Goal: Communication & Community: Ask a question

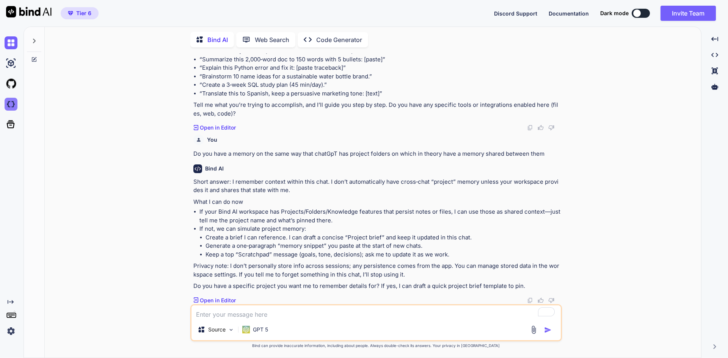
click at [13, 104] on img at bounding box center [11, 104] width 13 height 13
type textarea "x"
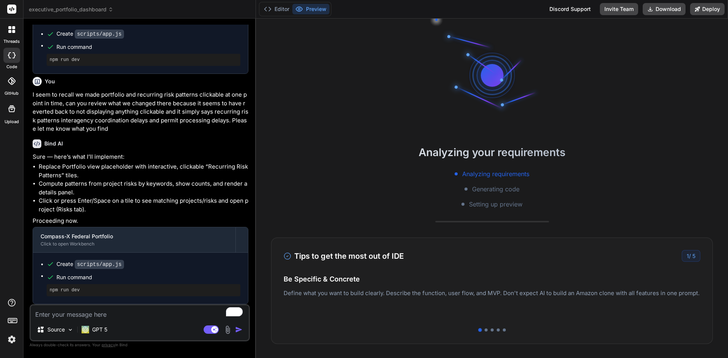
scroll to position [730, 0]
click at [8, 337] on img at bounding box center [11, 339] width 13 height 13
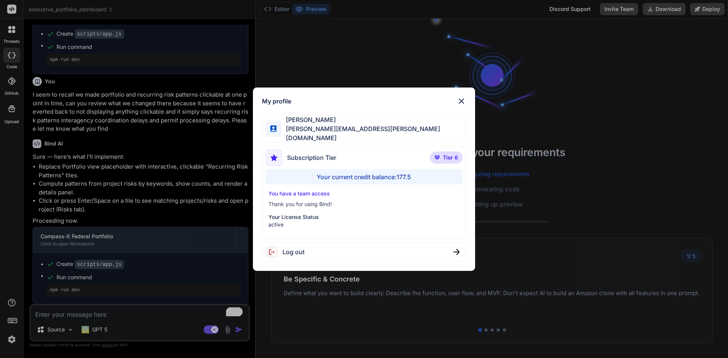
scroll to position [36, 0]
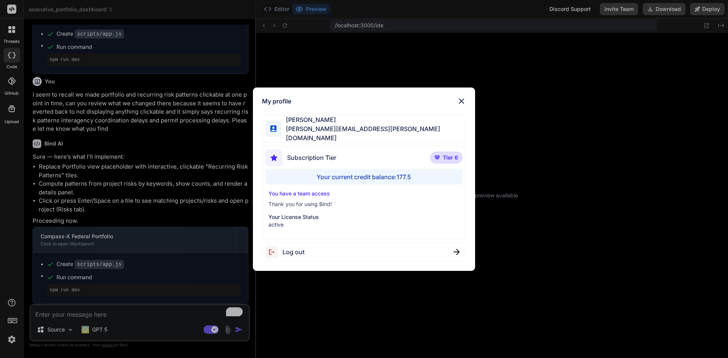
click at [8, 337] on div "My profile [PERSON_NAME] [PERSON_NAME][EMAIL_ADDRESS][PERSON_NAME][DOMAIN_NAME]…" at bounding box center [364, 179] width 728 height 358
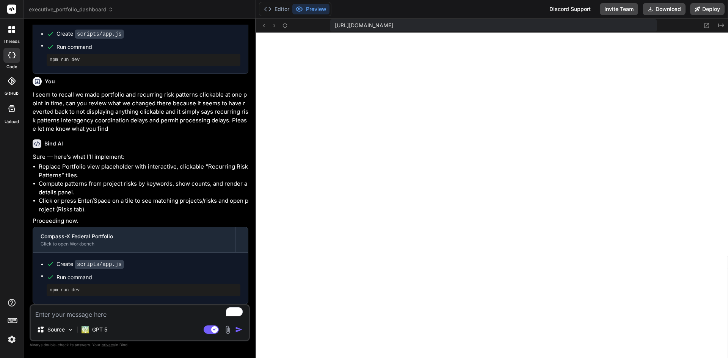
scroll to position [411, 0]
click at [205, 331] on rect at bounding box center [211, 330] width 15 height 8
click at [11, 344] on img at bounding box center [11, 339] width 13 height 13
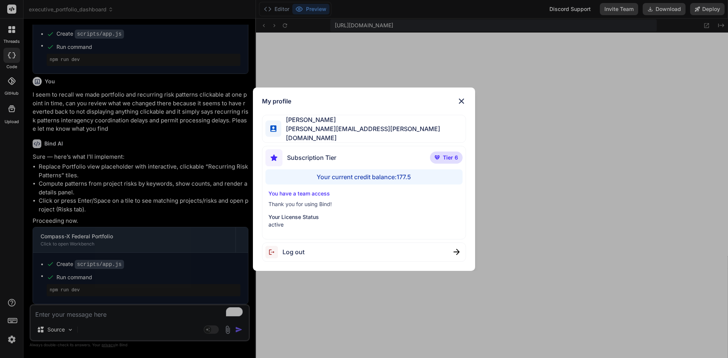
click at [57, 314] on div "My profile [PERSON_NAME] [PERSON_NAME][EMAIL_ADDRESS][PERSON_NAME][DOMAIN_NAME]…" at bounding box center [364, 179] width 728 height 358
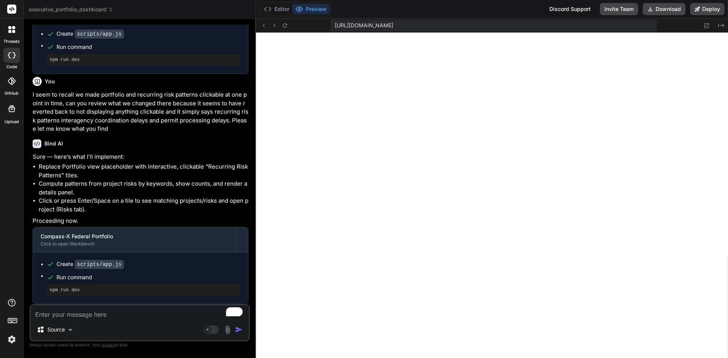
click at [74, 313] on textarea "To enrich screen reader interactions, please activate Accessibility in Grammarl…" at bounding box center [140, 313] width 218 height 14
click at [110, 315] on textarea "To enrich screen reader interactions, please activate Accessibility in Grammarl…" at bounding box center [140, 313] width 218 height 14
click at [101, 312] on textarea "To enrich screen reader interactions, please activate Accessibility in Grammarl…" at bounding box center [140, 313] width 218 height 14
type textarea "x"
type textarea "Thank you, I appreciate your help. How would you not"
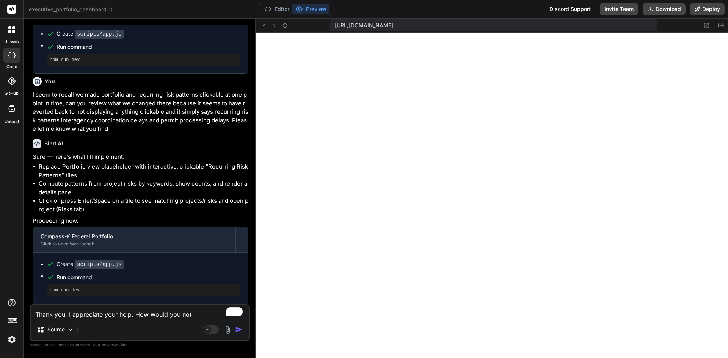
type textarea "x"
type textarea "Thank you, I appreciate your help. How would you not describe, in narrative form"
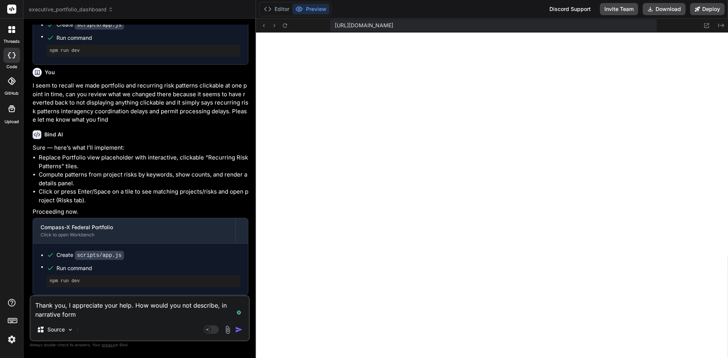
type textarea "x"
type textarea "Thank you, I appreciate your help. How would you not describe, in narrative for…"
type textarea "x"
type textarea "Thank you, I appreciate your help. How would you not describe, in narrative for…"
type textarea "x"
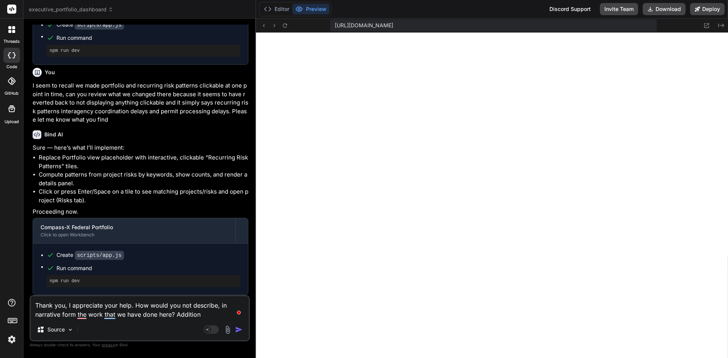
type textarea "Thank you, I appreciate your help. How would you not describe, in narrative for…"
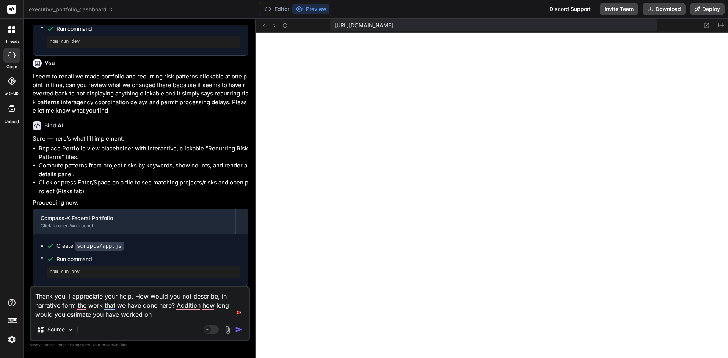
type textarea "x"
type textarea "Thank you, I appreciate your help. How would you not describe, in narrative for…"
type textarea "x"
type textarea "Thank you, I appreciate your help. How would you not describe, in narrative for…"
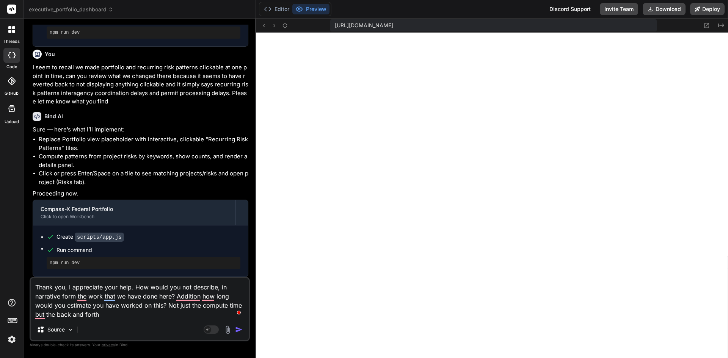
type textarea "x"
type textarea "Thank you, I appreciate your help. How would you not describe, in narrative for…"
type textarea "x"
type textarea "Thank you, I appreciate your help. How would you not describe, in narrative for…"
type textarea "x"
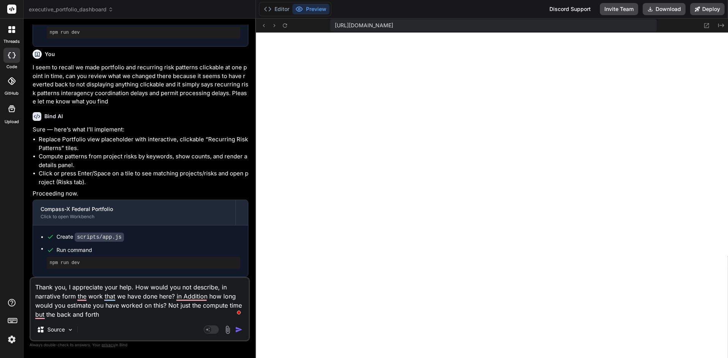
type textarea "Thank you, I appreciate your help. How would you not describe, in narrative for…"
click at [9, 340] on img at bounding box center [11, 339] width 13 height 13
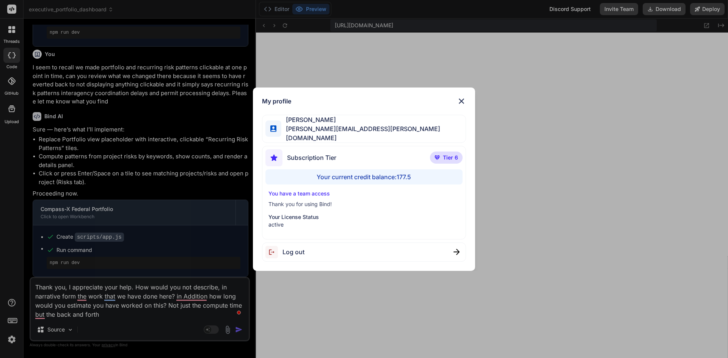
click at [240, 326] on div "My profile [PERSON_NAME] [PERSON_NAME][EMAIL_ADDRESS][PERSON_NAME][DOMAIN_NAME]…" at bounding box center [364, 179] width 728 height 358
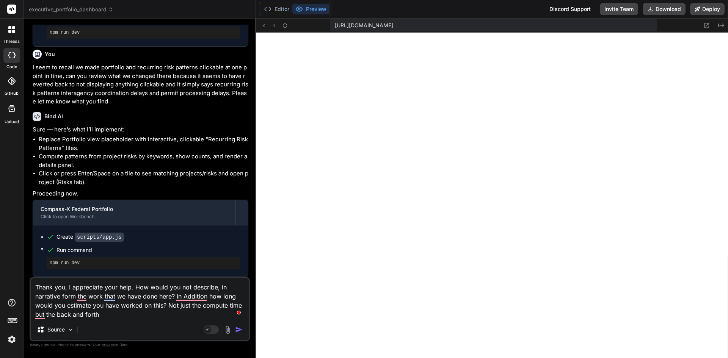
click at [240, 330] on img "button" at bounding box center [239, 330] width 8 height 8
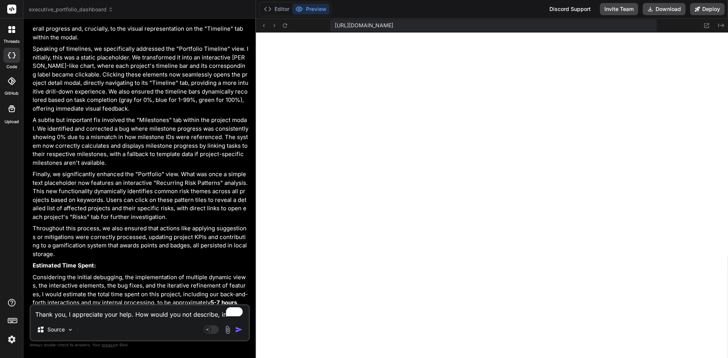
scroll to position [1276, 0]
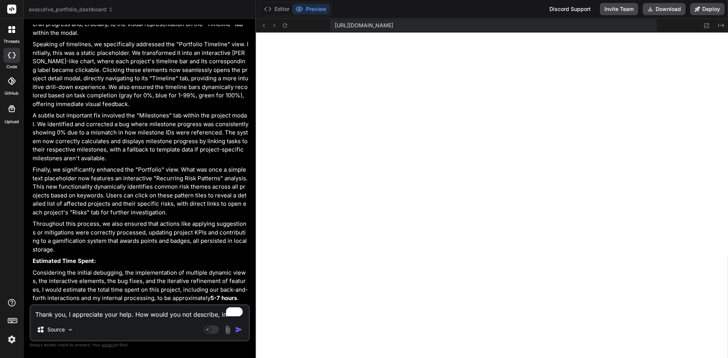
click at [88, 315] on textarea "Thank you, I appreciate your help. How would you not describe, in narrative for…" at bounding box center [140, 313] width 218 height 14
click at [110, 313] on textarea "Thank you, I appreciate your help. How would you not describe, in narrative for…" at bounding box center [140, 313] width 218 height 14
type textarea "x"
type textarea "Thank you Mama"
type textarea "x"
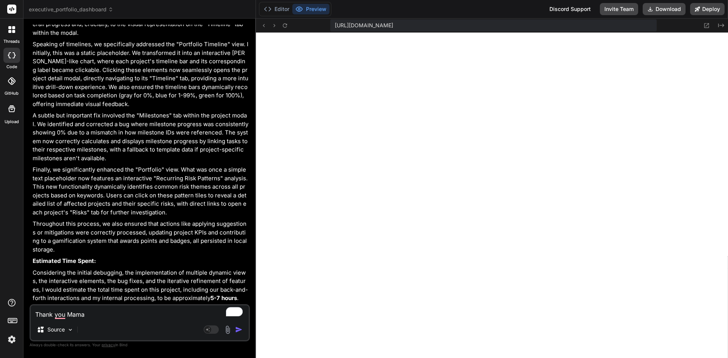
type textarea "Thank you [PERSON_NAME]"
type textarea "x"
type textarea "Thank you [PERSON_NAME]"
type textarea "x"
type textarea "Thank you M"
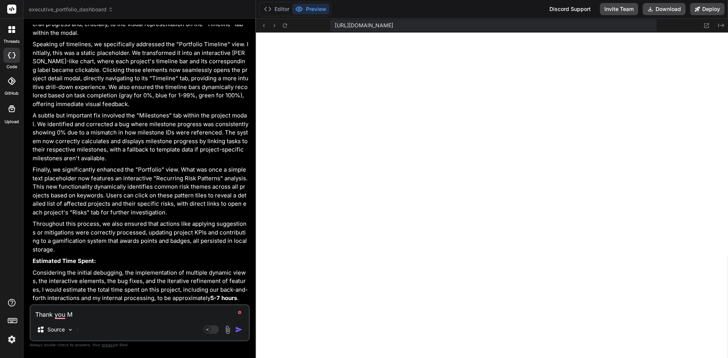
type textarea "x"
type textarea "Thank you"
type textarea "x"
type textarea "Thank you"
type textarea "x"
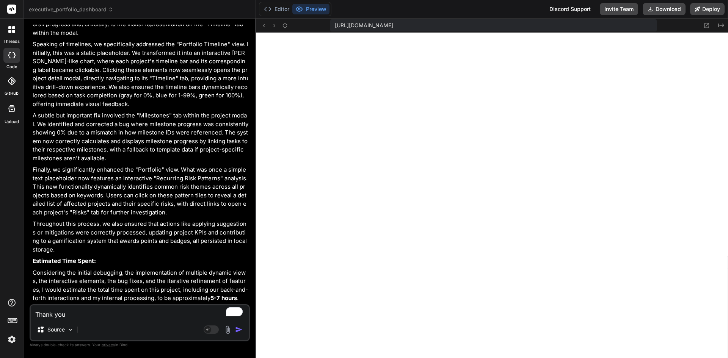
type textarea "Thank you,"
type textarea "x"
type textarea "Thank you, can you expand this"
type textarea "x"
type textarea "Thank you, can you expand this narrative"
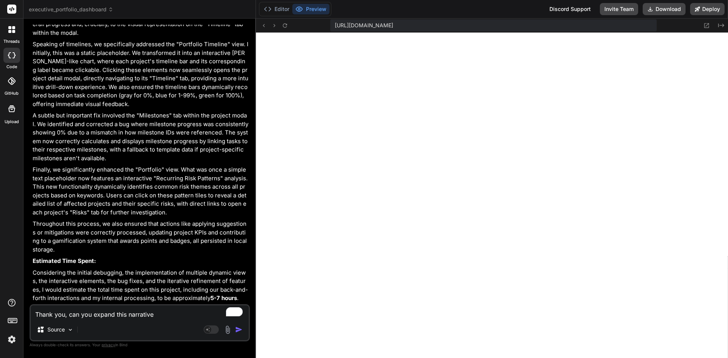
type textarea "x"
type textarea "Thank you, can you expand this narrative and time estimate to the very beginnin…"
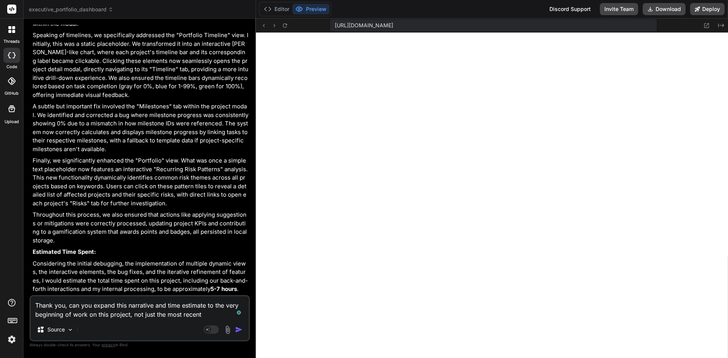
type textarea "x"
type textarea "Thank you, can you expand this narrative and time estimate to the very beginnin…"
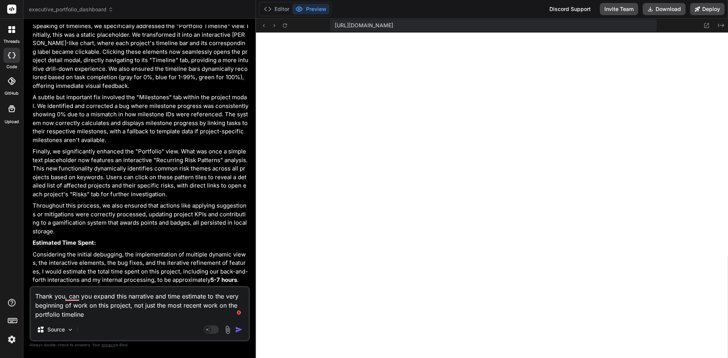
type textarea "x"
type textarea "Thank you, can you expand this narrative and time estimate to the very beginnin…"
type textarea "x"
type textarea "Thank you, can you expand this narrative and time estimate to the very beginnin…"
type textarea "x"
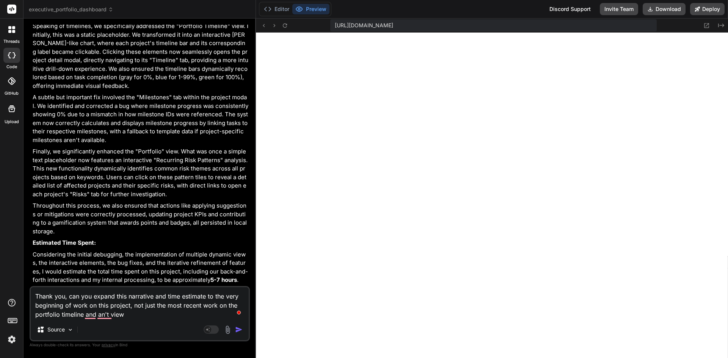
type textarea "Thank you, can you expand this narrative and time estimate to the very beginnin…"
type textarea "x"
type textarea "Thank you, can you expand this narrative and time estimate to the very beginnin…"
type textarea "x"
type textarea "Thank you, can you expand this narrative and time estimate to the very beginnin…"
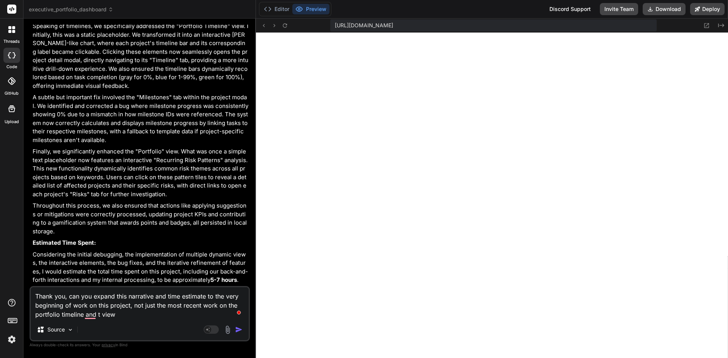
type textarea "x"
type textarea "Thank you, can you expand this narrative and time estimate to the very beginnin…"
type textarea "x"
type textarea "Thank you, can you expand this narrative and time estimate to the very beginnin…"
type textarea "x"
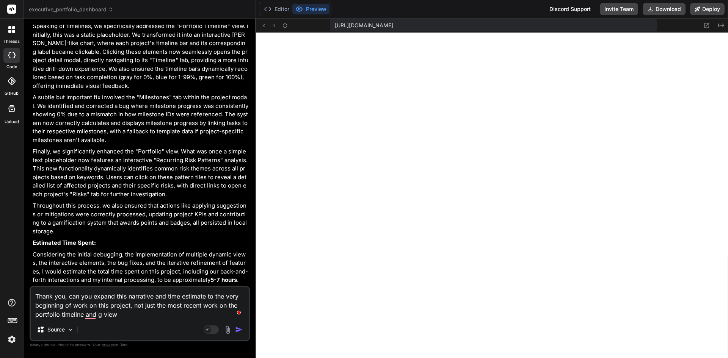
type textarea "Thank you, can you expand this narrative and time estimate to the very beginnin…"
type textarea "x"
type textarea "Thank you, can you expand this narrative and time estimate to the very beginnin…"
type textarea "x"
type textarea "Thank you, can you expand this narrative and time estimate to the very beginnin…"
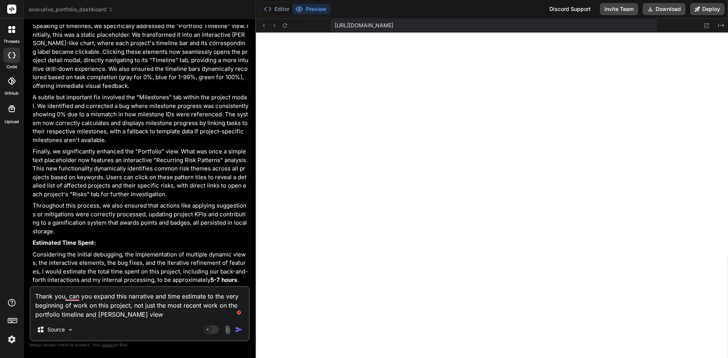
type textarea "x"
type textarea "Thank you, can you expand this narrative and time estimate to the very beginnin…"
type textarea "x"
type textarea "Thank you, can you expand this narrative and time estimate to the very beginnin…"
type textarea "x"
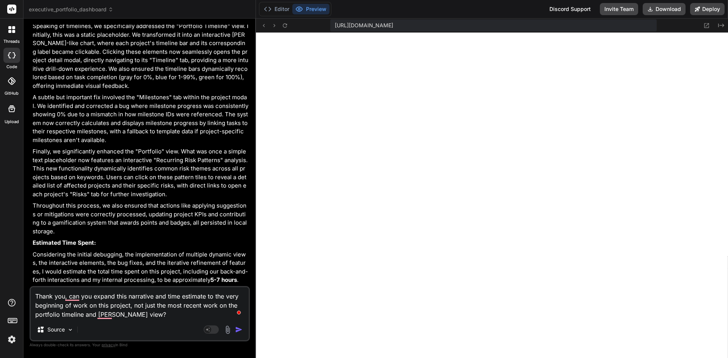
type textarea "Thank you, can you expand this narrative and time estimate to the very beginnin…"
type textarea "x"
type textarea "Thank you, can you expand this narrative and time estimate to the very beginnin…"
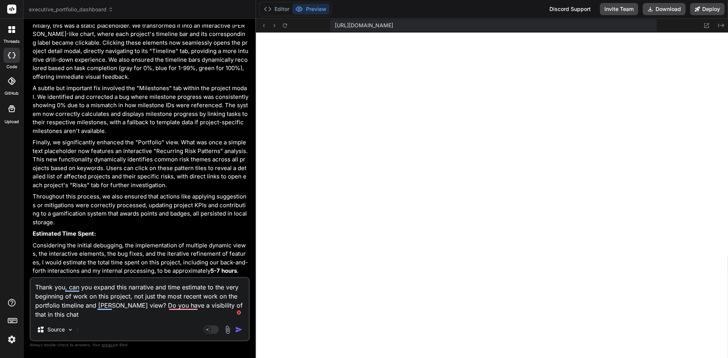
type textarea "x"
type textarea "Thank you, can you expand this narrative and time estimate to the very beginnin…"
type textarea "x"
type textarea "Thank you, can you expand this narrative and time estimate to the very beginnin…"
type textarea "x"
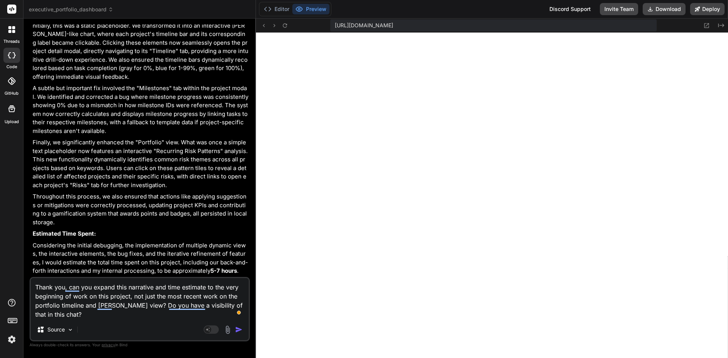
type textarea "Thank you, can you expand this narrative and time estimate to the very beginnin…"
type textarea "x"
type textarea "Thank you, can you expand this narrative and time estimate to the very beginnin…"
type textarea "x"
type textarea "Thank you, can you expand this narrative and time estimate to the very beginnin…"
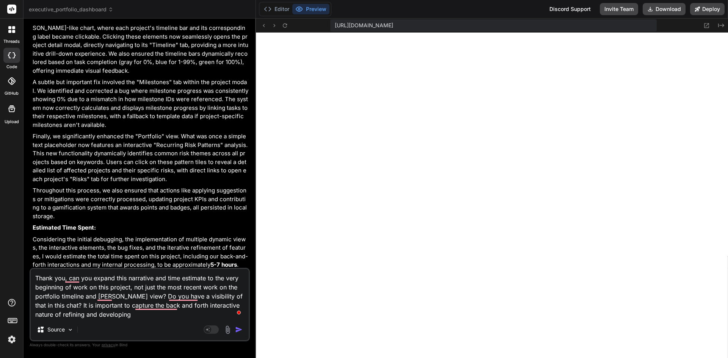
type textarea "x"
type textarea "Thank you, can you expand this narrative and time estimate to the very beginnin…"
type textarea "x"
type textarea "Thank you, can you expand this narrative and time estimate to the very beginnin…"
type textarea "x"
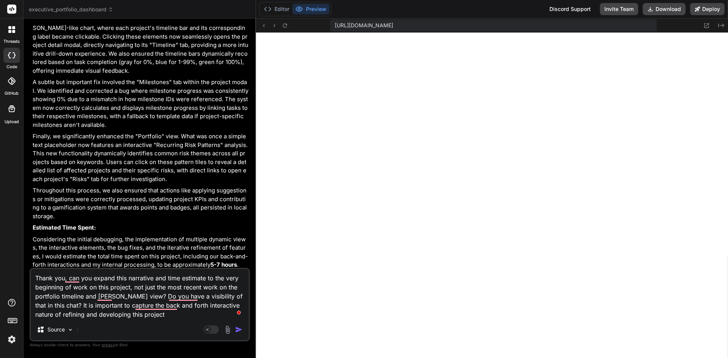
type textarea "Thank you, can you expand this narrative and time estimate to the very beginnin…"
type textarea "x"
type textarea "Thank you, can you expand this narrative and time estimate to the very beginnin…"
type textarea "x"
type textarea "Thank you, can you expand this narrative and time estimate to the very beginnin…"
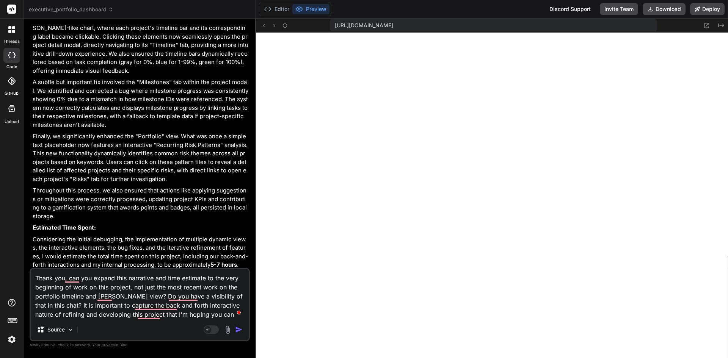
type textarea "x"
type textarea "Thank you, can you expand this narrative and time estimate to the very beginnin…"
type textarea "x"
type textarea "Thank you, can you expand this narrative and time estimate to the very beginnin…"
type textarea "x"
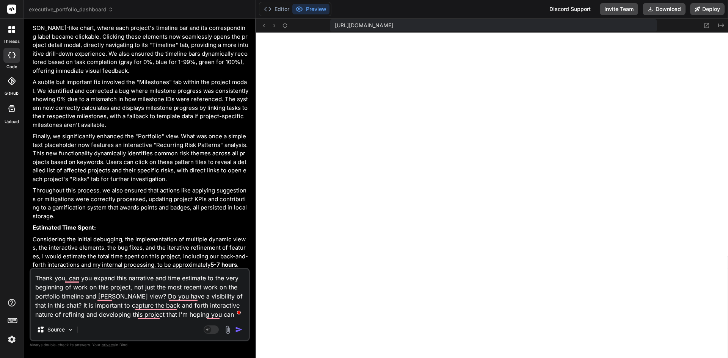
type textarea "Thank you, can you expand this narrative and time estimate to the very beginnin…"
type textarea "x"
type textarea "Thank you, can you expand this narrative and time estimate to the very beginnin…"
type textarea "x"
type textarea "Thank you, can you expand this narrative and time estimate to the very beginnin…"
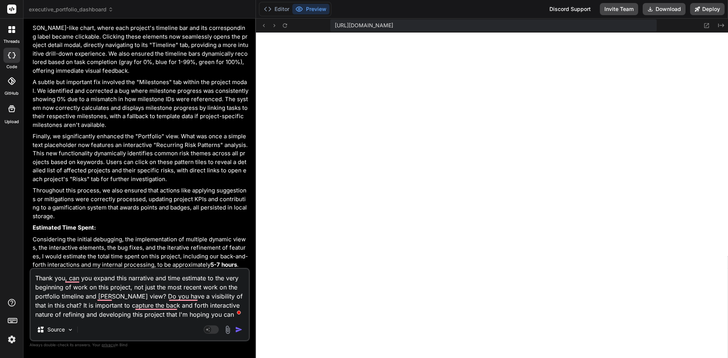
type textarea "x"
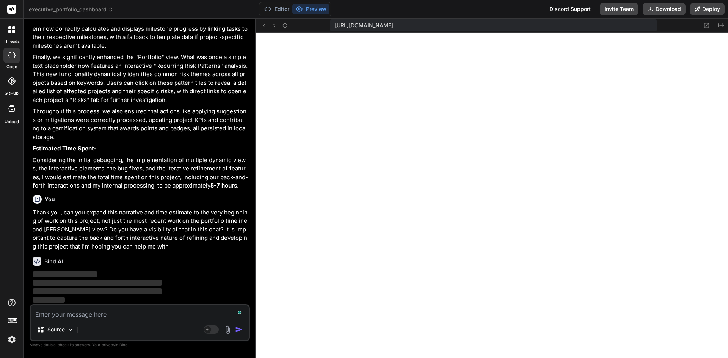
scroll to position [1388, 0]
click at [8, 335] on img at bounding box center [11, 339] width 13 height 13
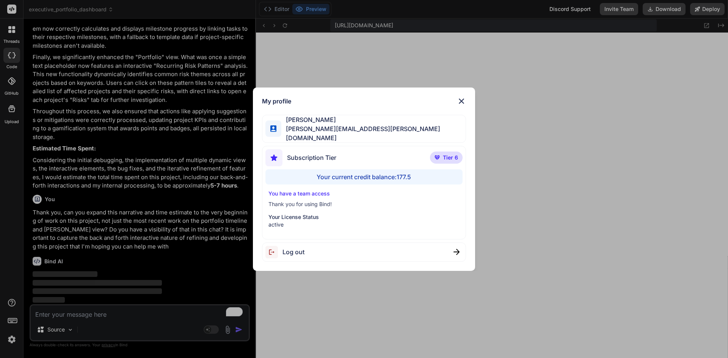
click at [459, 104] on img at bounding box center [461, 101] width 9 height 9
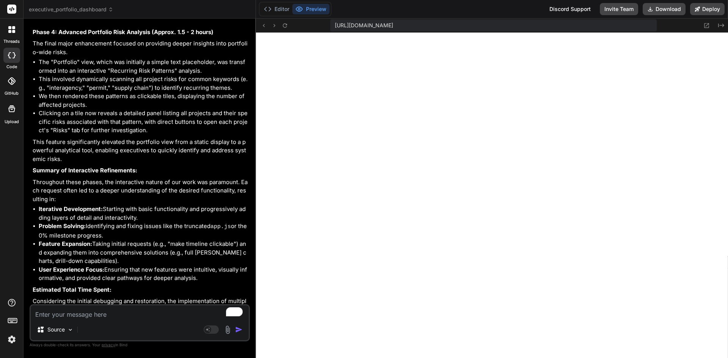
scroll to position [2326, 0]
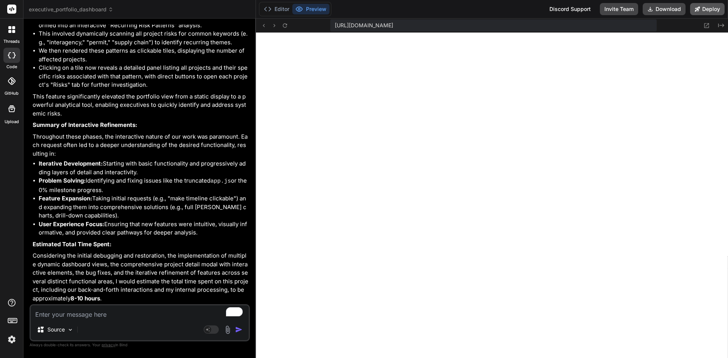
click at [707, 14] on button "Deploy" at bounding box center [707, 9] width 35 height 12
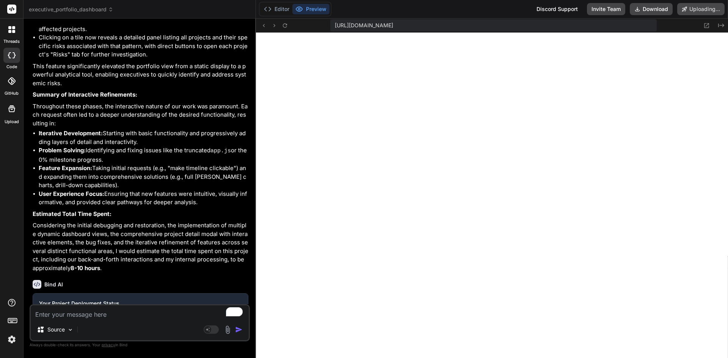
scroll to position [2392, 0]
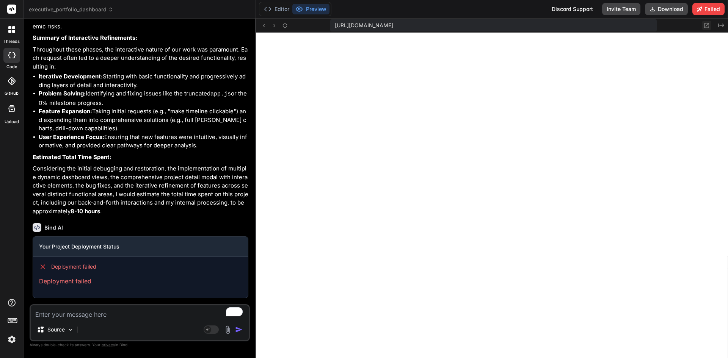
click at [705, 26] on icon at bounding box center [707, 25] width 5 height 5
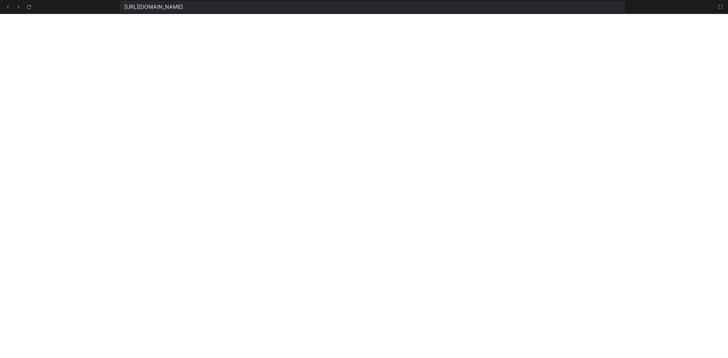
scroll to position [526, 0]
type textarea "x"
